Goal: Information Seeking & Learning: Learn about a topic

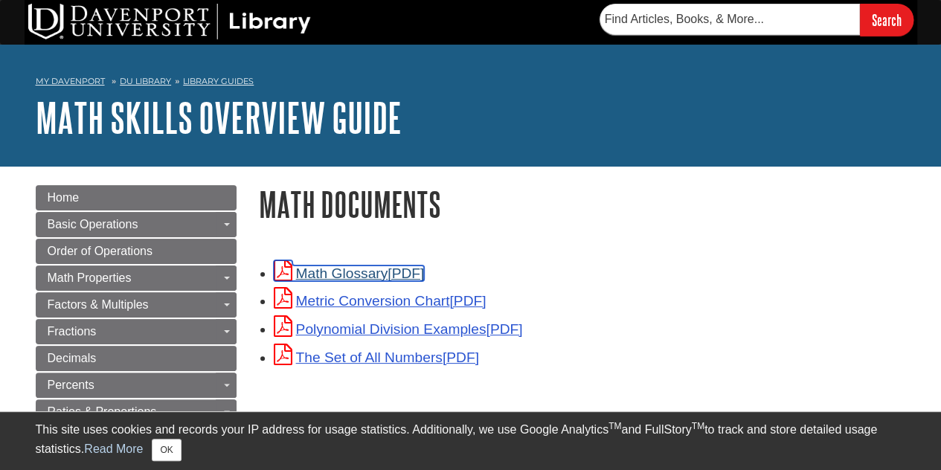
click at [334, 269] on link "Math Glossary" at bounding box center [349, 274] width 151 height 16
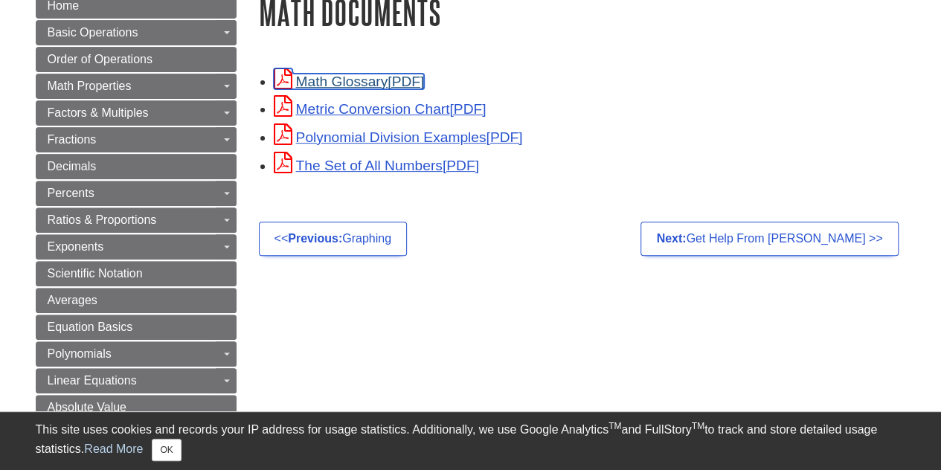
scroll to position [193, 0]
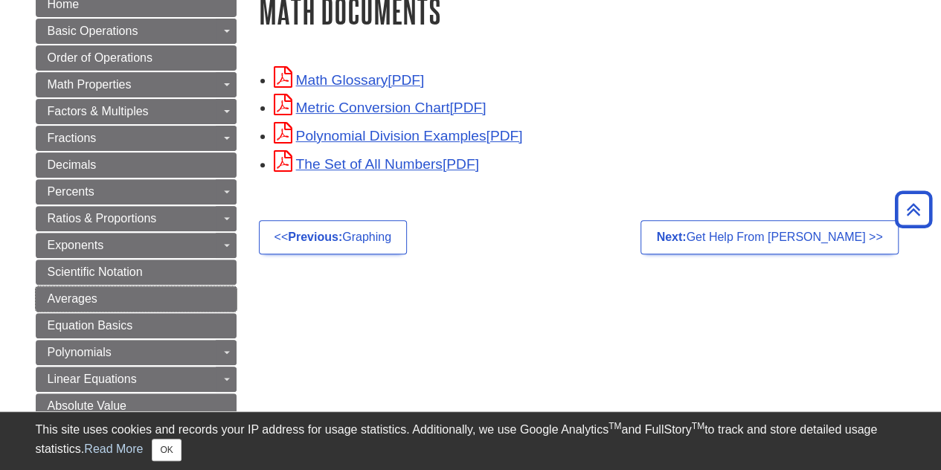
click at [70, 292] on span "Averages" at bounding box center [73, 298] width 50 height 13
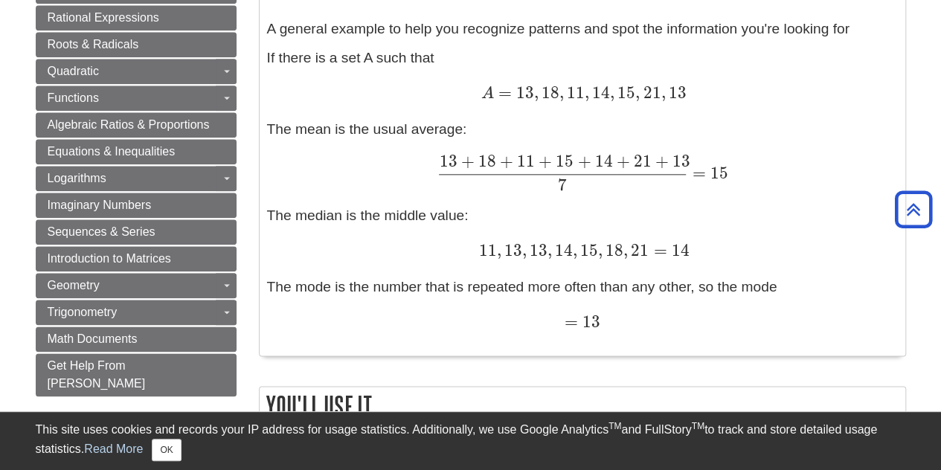
scroll to position [750, 0]
click at [147, 327] on link "Math Documents" at bounding box center [136, 339] width 201 height 25
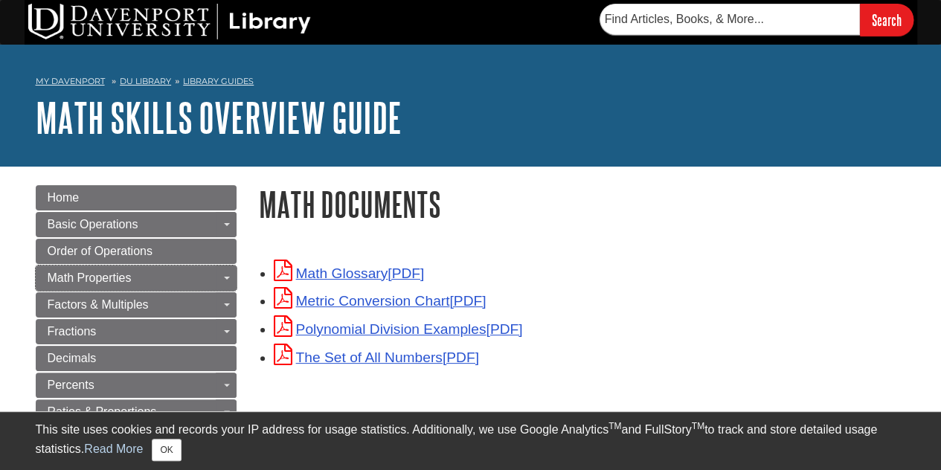
click at [174, 282] on link "Math Properties" at bounding box center [136, 278] width 201 height 25
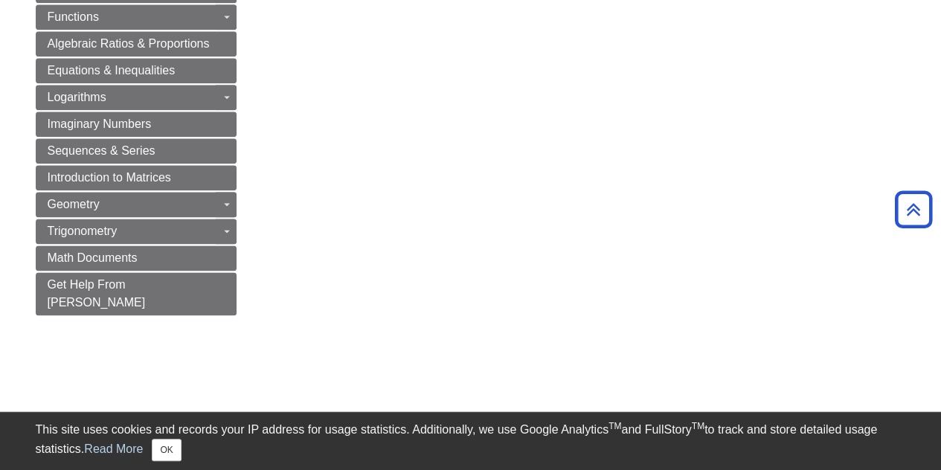
scroll to position [852, 0]
click at [184, 246] on link "Math Documents" at bounding box center [136, 258] width 201 height 25
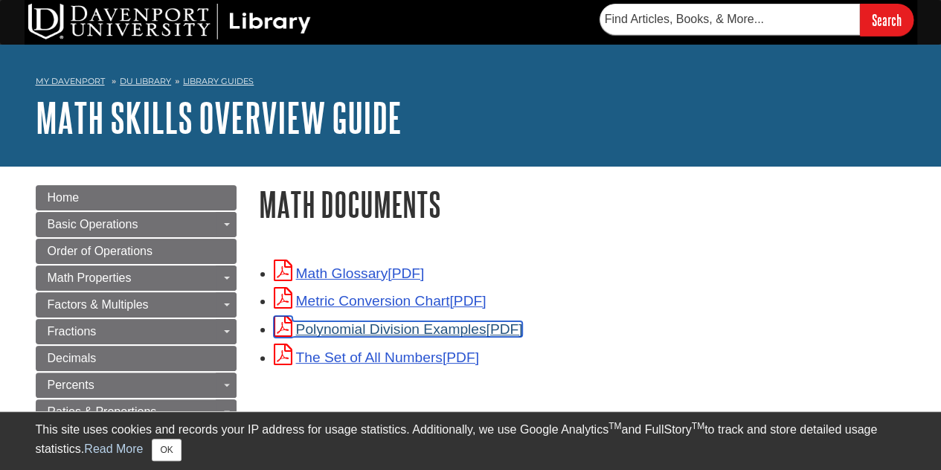
click at [422, 328] on link "Polynomial Division Examples" at bounding box center [398, 329] width 249 height 16
